Goal: Find specific page/section: Find specific page/section

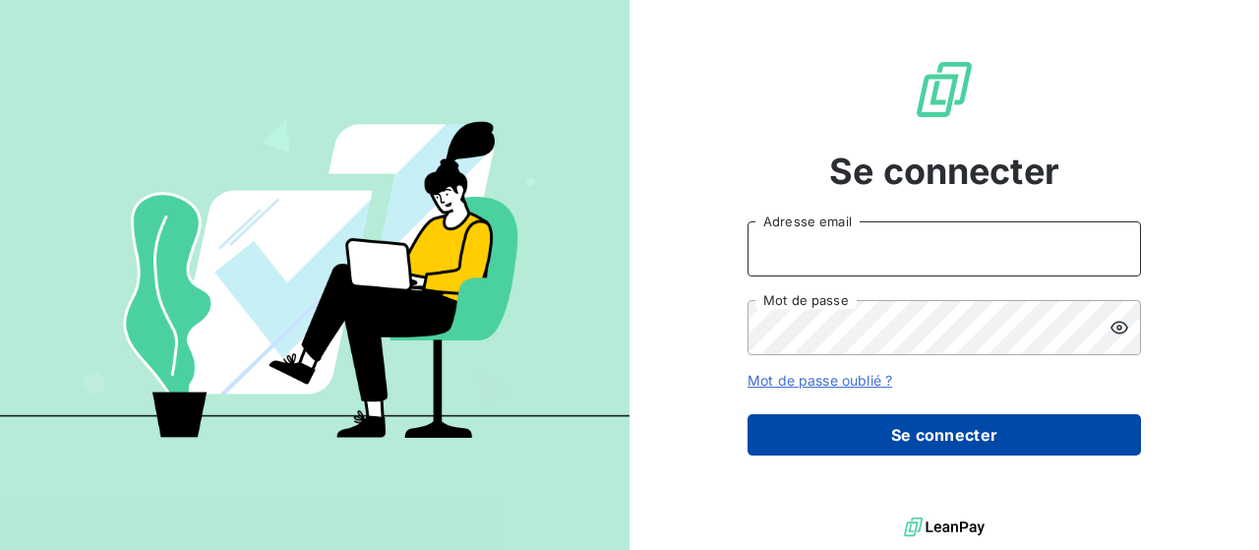
type input "finance@pilot-fish.fr"
click at [970, 444] on button "Se connecter" at bounding box center [943, 434] width 393 height 41
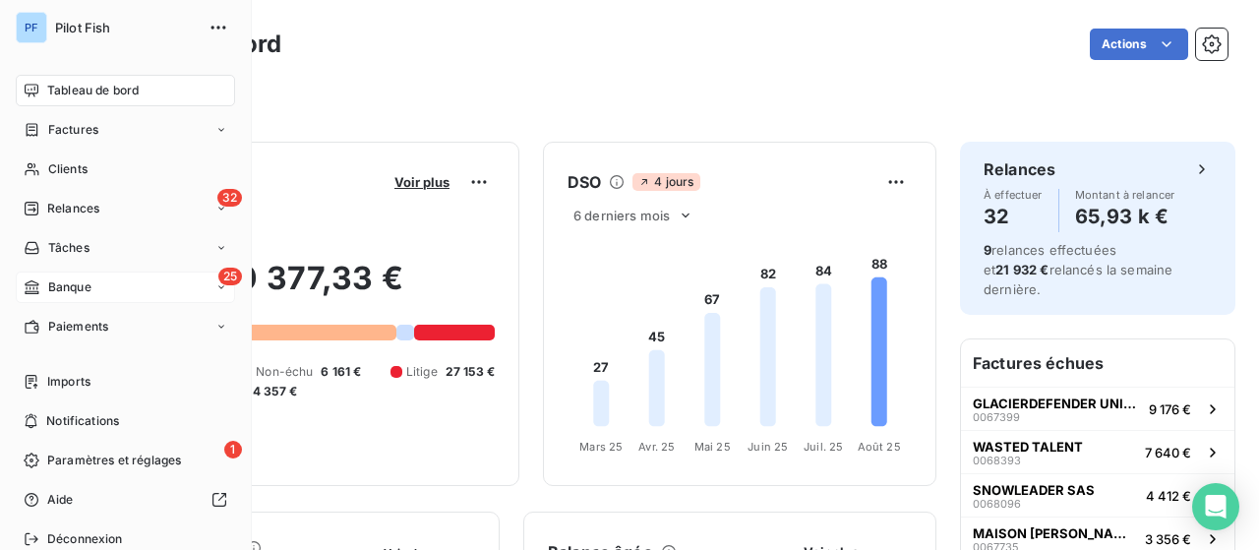
click at [108, 281] on div "25 Banque" at bounding box center [125, 286] width 219 height 31
